Goal: Task Accomplishment & Management: Use online tool/utility

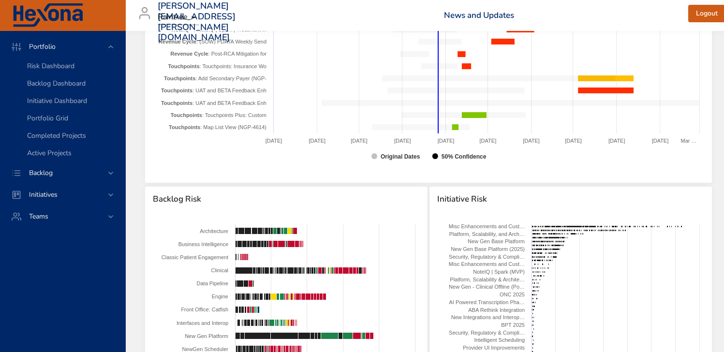
scroll to position [1063, 0]
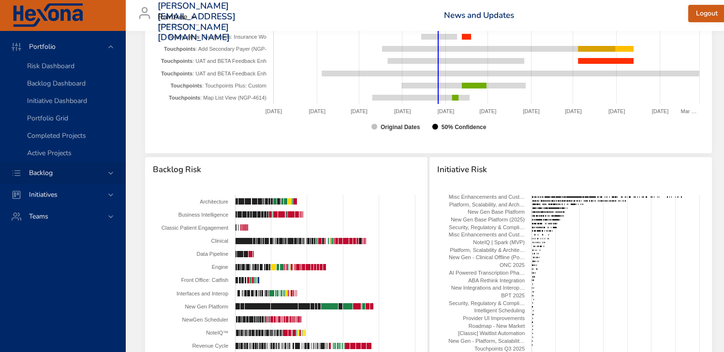
click at [54, 172] on span "Backlog" at bounding box center [40, 172] width 39 height 9
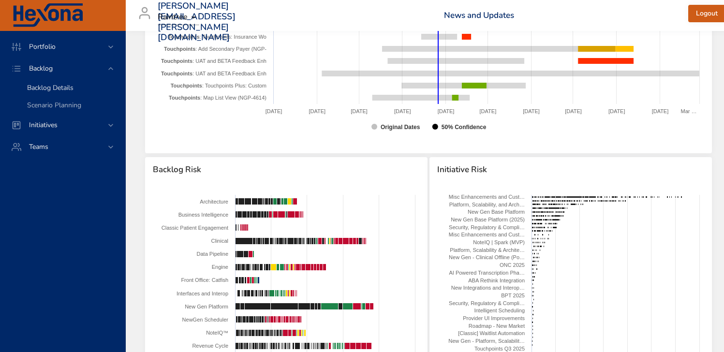
click at [60, 84] on span "Backlog Details" at bounding box center [50, 87] width 46 height 9
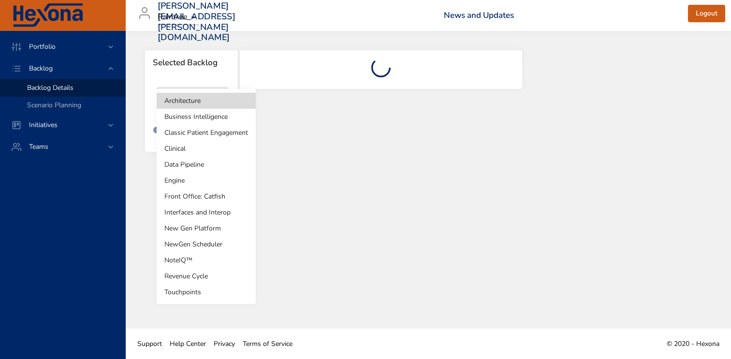
click at [215, 98] on body "Portfolio Backlog Backlog Details Scenario Planning Initiatives Teams [PERSON_N…" at bounding box center [365, 179] width 731 height 359
click at [215, 98] on li "Architecture" at bounding box center [206, 101] width 99 height 16
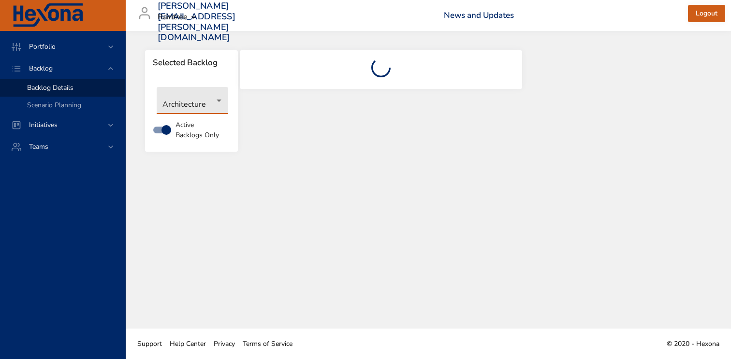
click at [215, 98] on body "Portfolio Backlog Backlog Details Scenario Planning Initiatives Teams [PERSON_N…" at bounding box center [365, 179] width 731 height 359
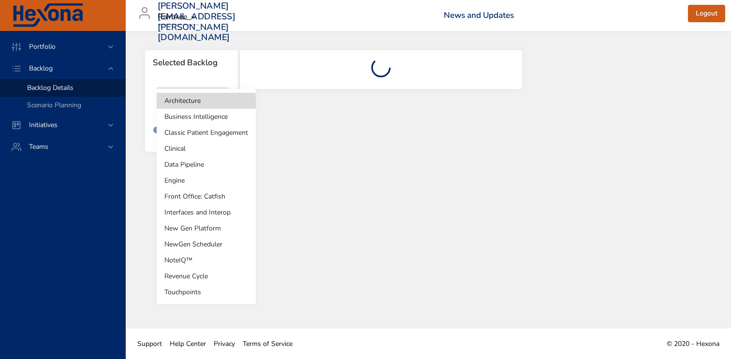
click at [207, 146] on li "Clinical" at bounding box center [206, 149] width 99 height 16
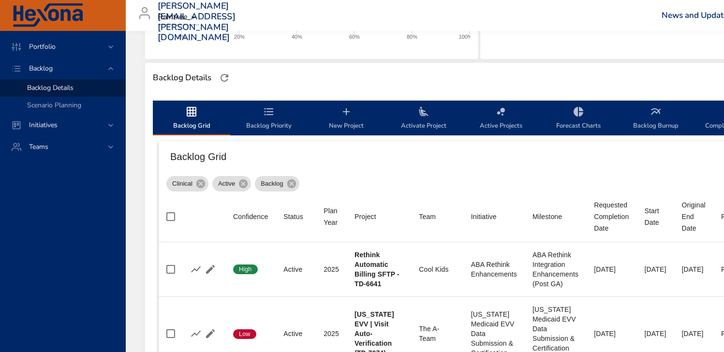
type input "*"
type input "**"
type input "*"
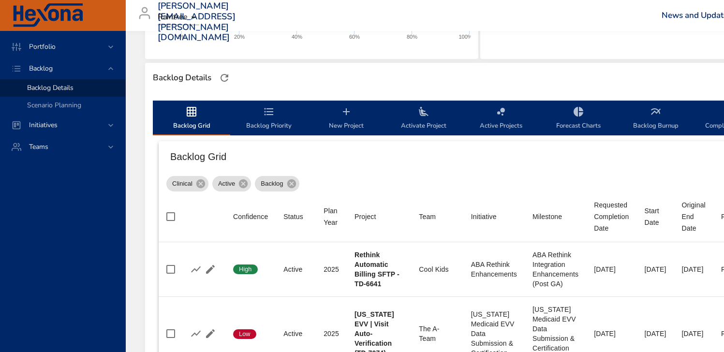
type input "*"
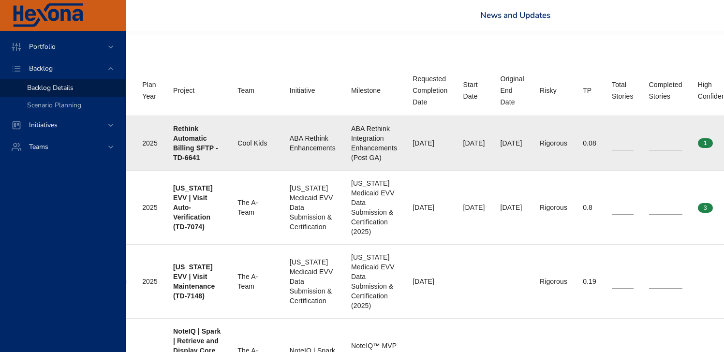
scroll to position [377, 181]
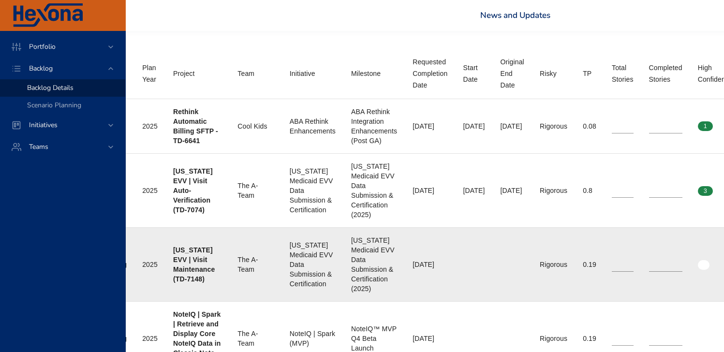
click at [633, 261] on input "*" at bounding box center [622, 264] width 22 height 15
type input "*"
click at [633, 261] on input "*" at bounding box center [622, 264] width 22 height 15
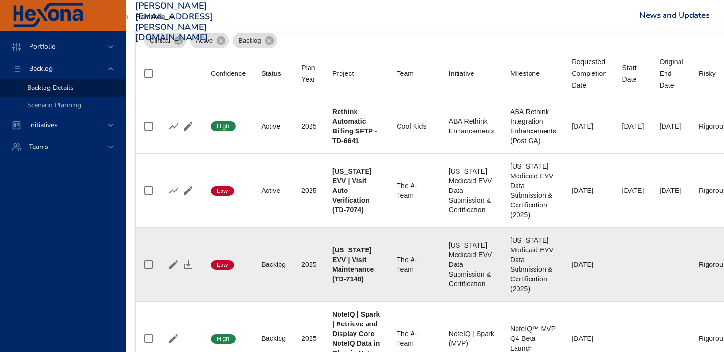
scroll to position [377, 0]
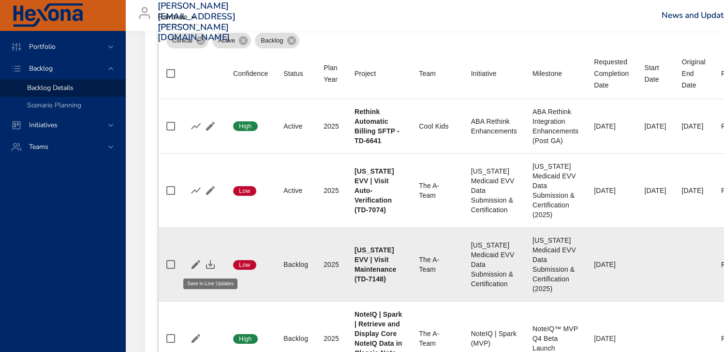
click at [211, 266] on icon "button" at bounding box center [210, 264] width 9 height 9
